Goal: Check status

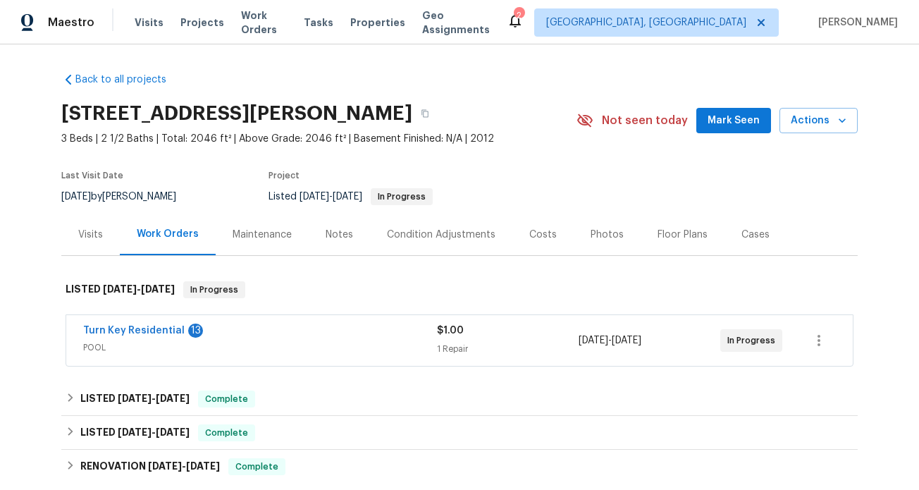
click at [156, 324] on span "Turn Key Residential" at bounding box center [133, 330] width 101 height 14
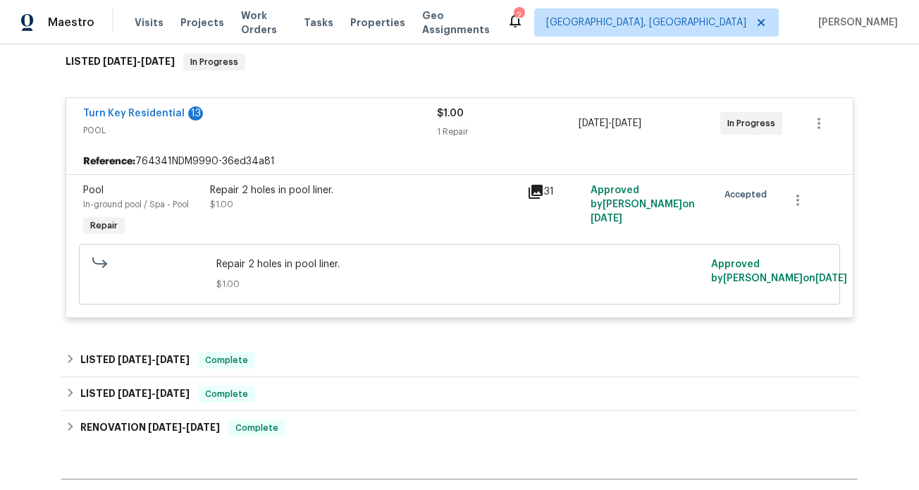
scroll to position [229, 0]
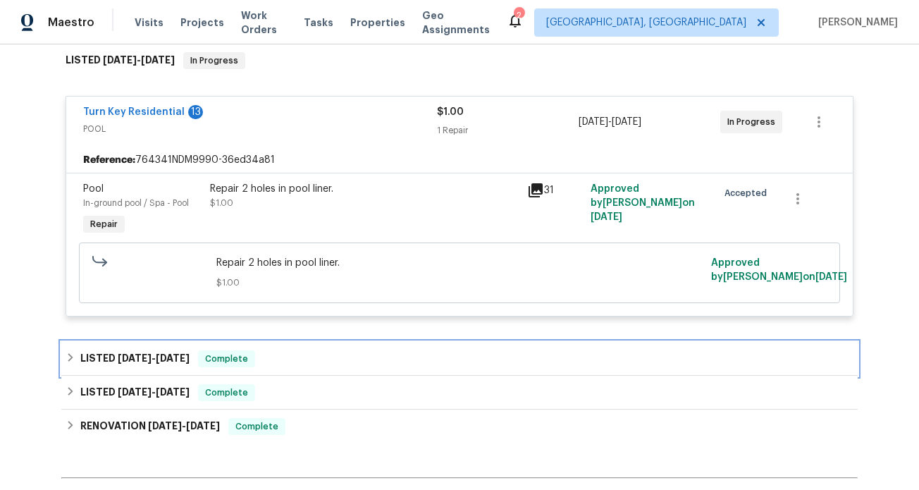
click at [158, 363] on h6 "LISTED [DATE] - [DATE]" at bounding box center [134, 358] width 109 height 17
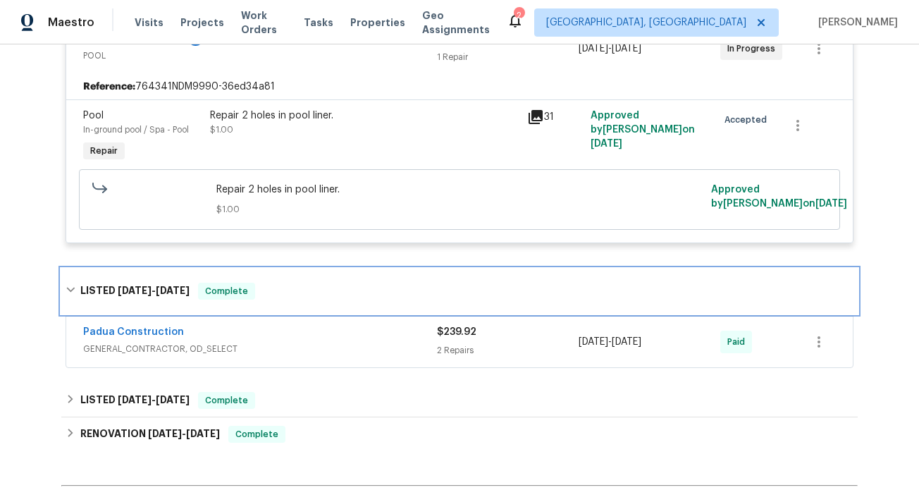
scroll to position [303, 0]
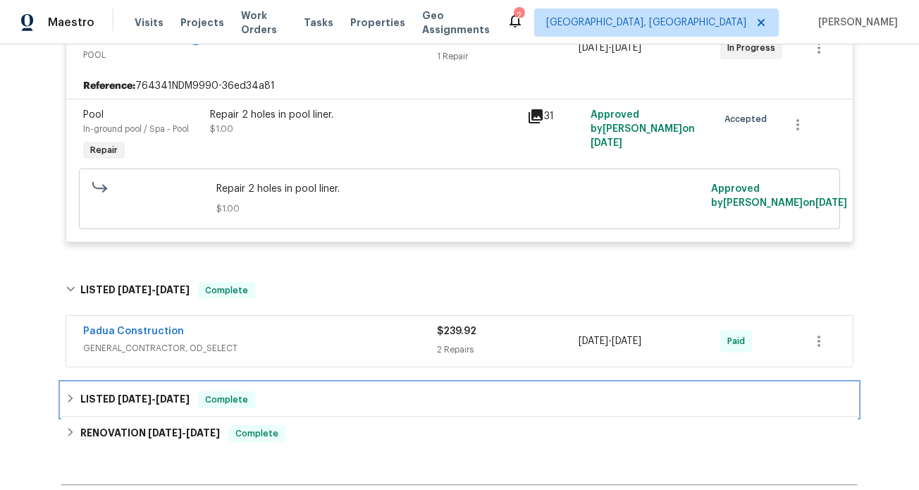
click at [152, 389] on div "LISTED [DATE] - [DATE] Complete" at bounding box center [459, 400] width 796 height 34
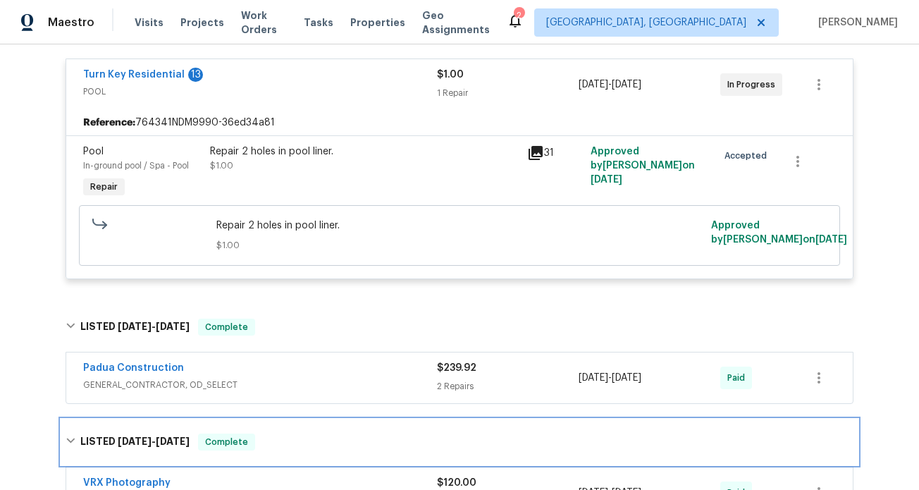
scroll to position [273, 0]
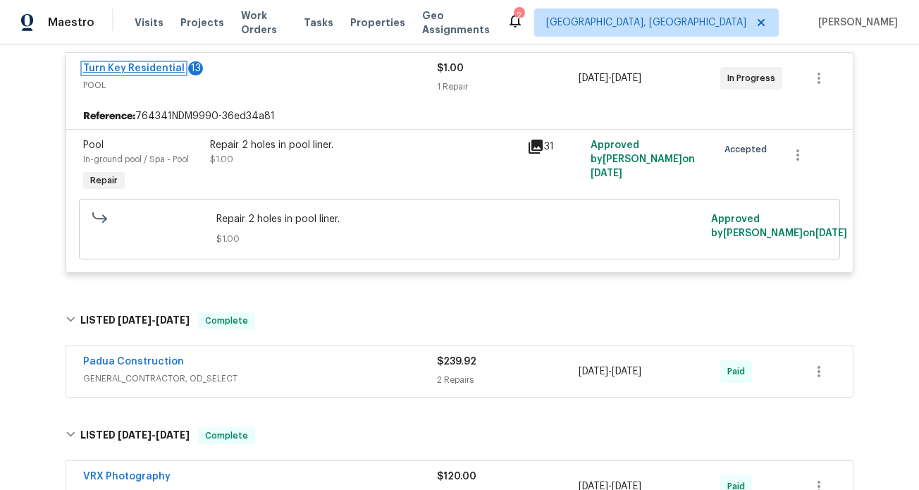
click at [168, 69] on link "Turn Key Residential" at bounding box center [133, 68] width 101 height 10
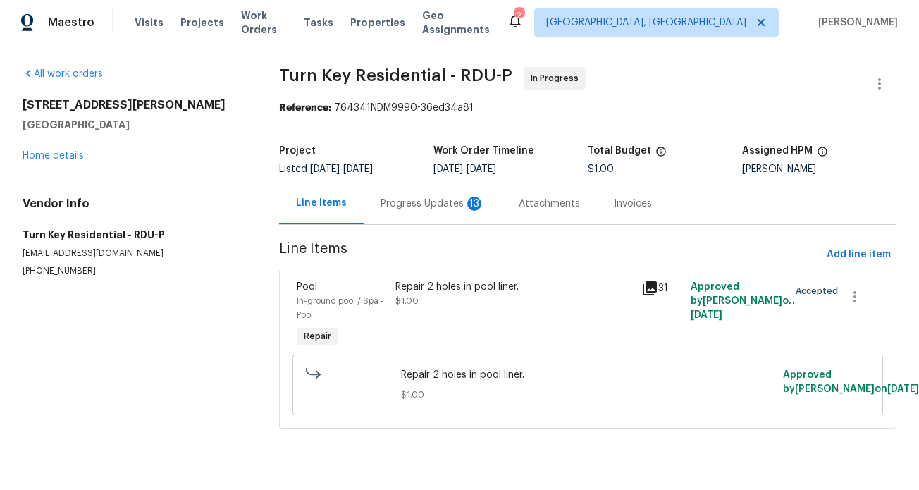
click at [451, 204] on div "Progress Updates 13" at bounding box center [432, 204] width 104 height 14
